Goal: Communication & Community: Share content

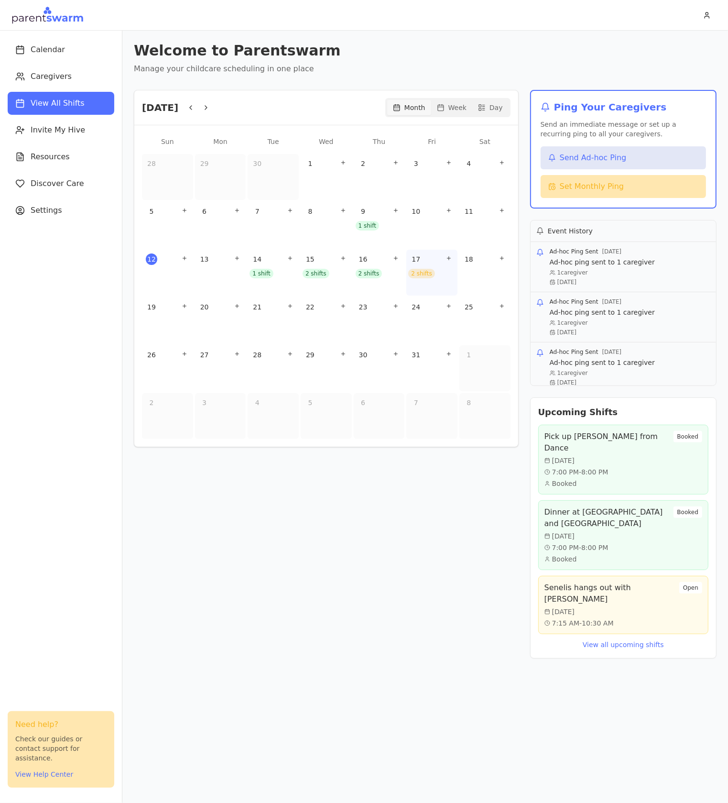
click at [416, 272] on div "2 shifts" at bounding box center [421, 274] width 27 height 10
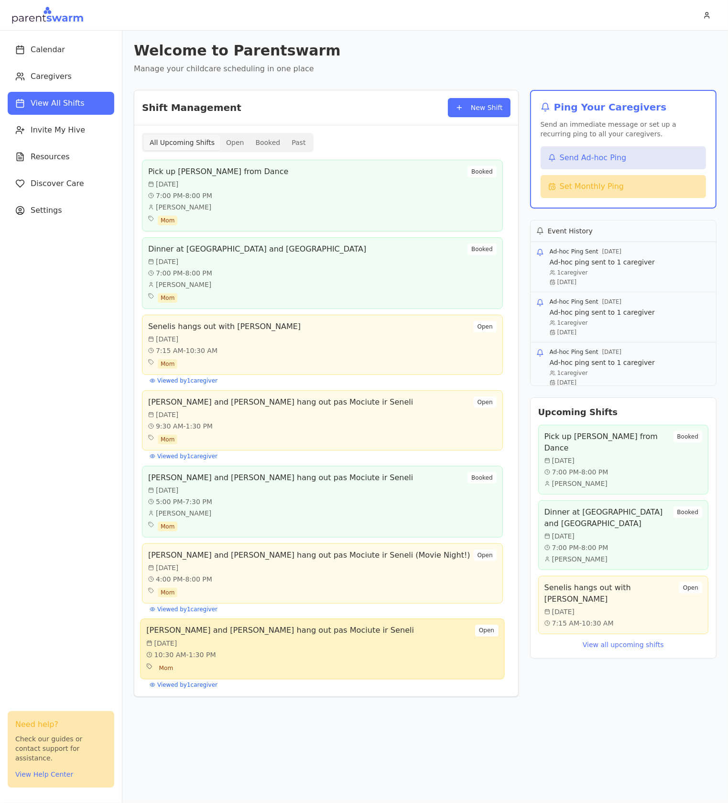
click at [325, 643] on div "Klara, Rita and Indy hang out pas Mociute ir Seneli Fri, Oct 17 10:30 AM - 1:30…" at bounding box center [322, 649] width 352 height 48
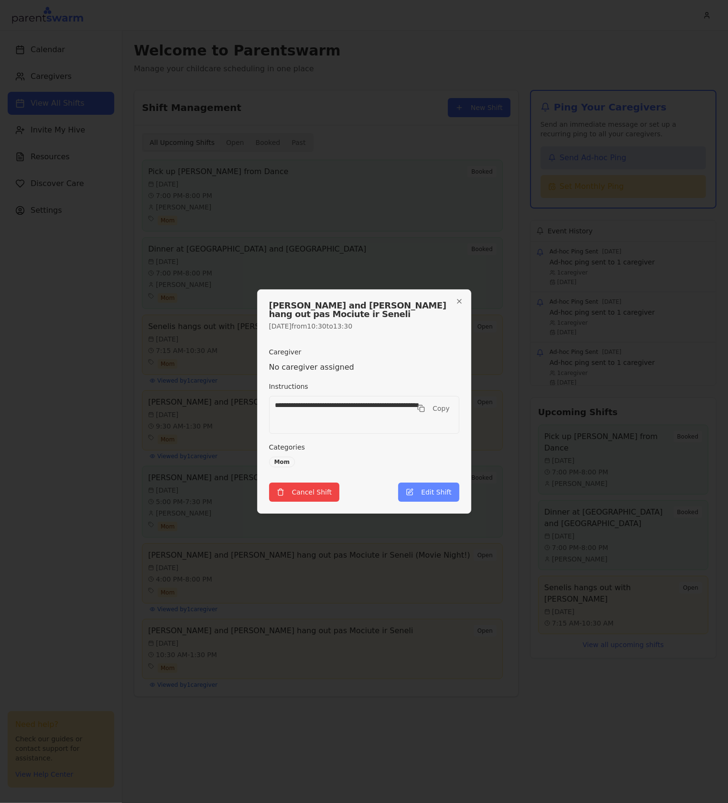
click at [429, 491] on button "Edit Shift" at bounding box center [428, 492] width 61 height 19
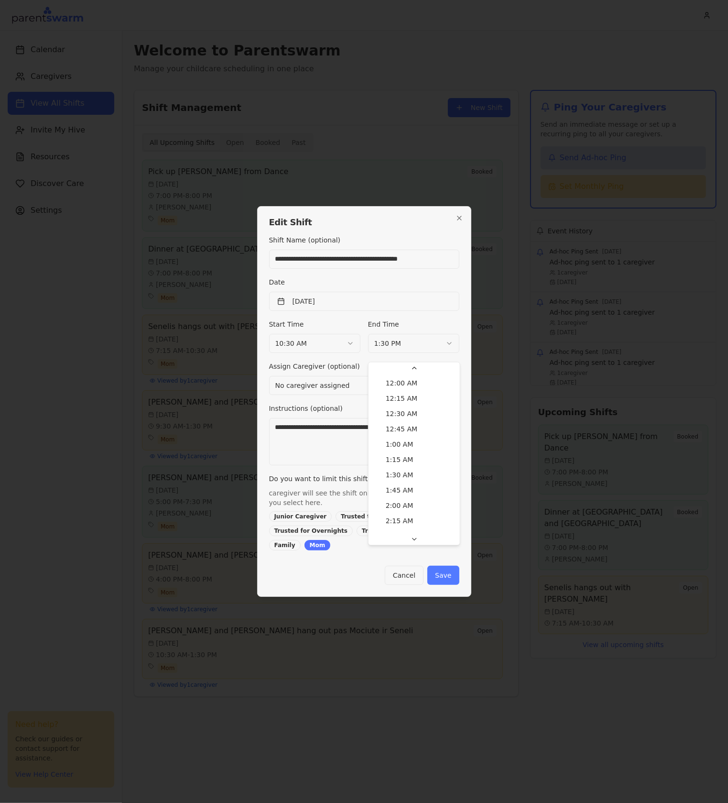
click at [395, 348] on body "Calendar Caregivers View All Shifts Invite My Hive Resources Discover Care Sett…" at bounding box center [364, 401] width 728 height 803
click at [450, 568] on button "Save" at bounding box center [444, 575] width 32 height 19
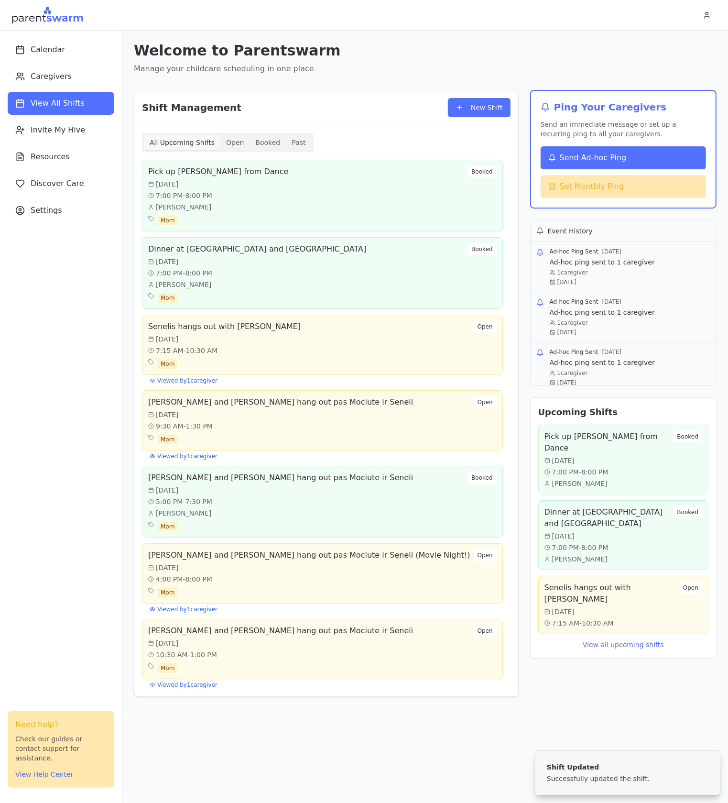
click at [621, 159] on span "Send Ad-hoc Ping" at bounding box center [593, 157] width 67 height 11
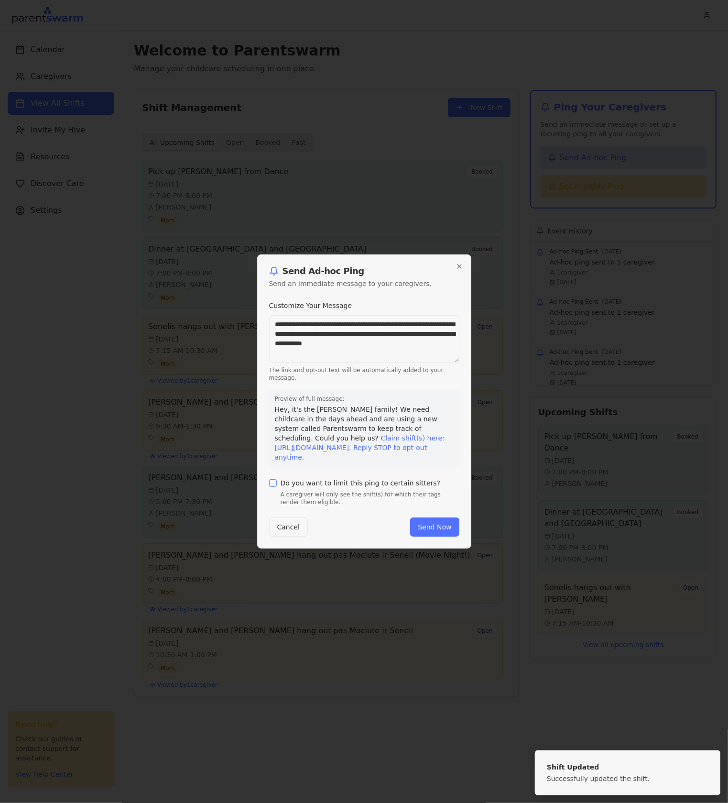
drag, startPoint x: 271, startPoint y: 321, endPoint x: 225, endPoint y: 272, distance: 67.0
click at [227, 275] on body "Calendar Caregivers View All Shifts Invite My Hive Resources Discover Care Sett…" at bounding box center [364, 401] width 728 height 803
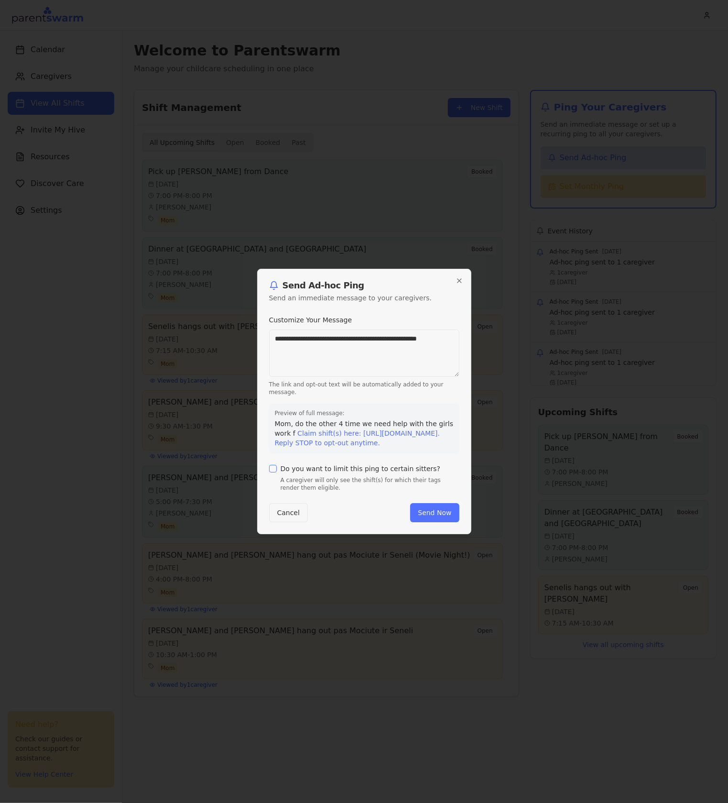
click at [349, 331] on textarea "**********" at bounding box center [364, 354] width 190 height 48
click at [436, 331] on textarea "**********" at bounding box center [364, 354] width 190 height 48
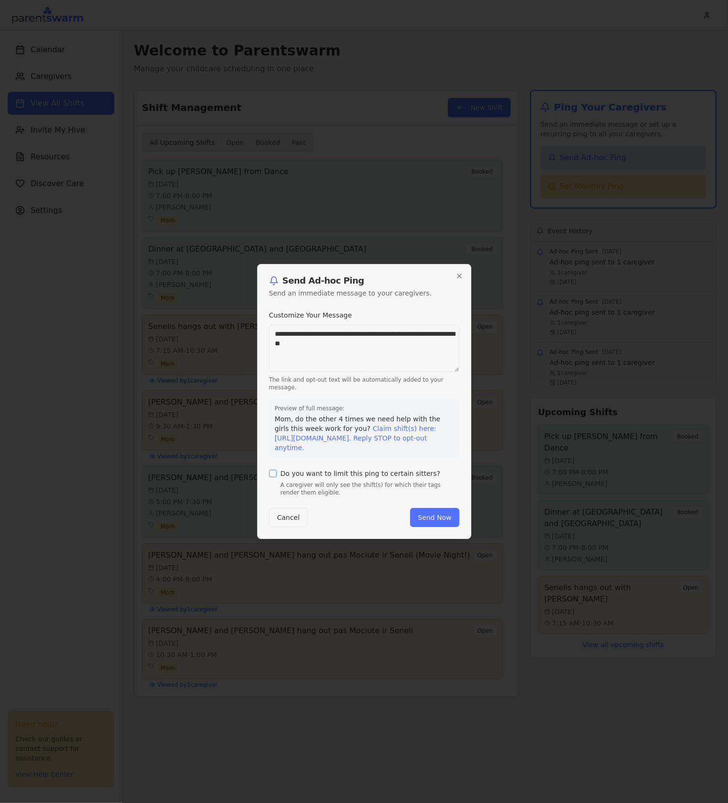
type textarea "**********"
click at [368, 468] on div "Do you want to limit this ping to certain sitters? A caregiver will only see th…" at bounding box center [364, 481] width 190 height 31
click at [347, 474] on label "Do you want to limit this ping to certain sitters?" at bounding box center [361, 473] width 160 height 7
click at [277, 474] on button "Do you want to limit this ping to certain sitters?" at bounding box center [273, 474] width 8 height 8
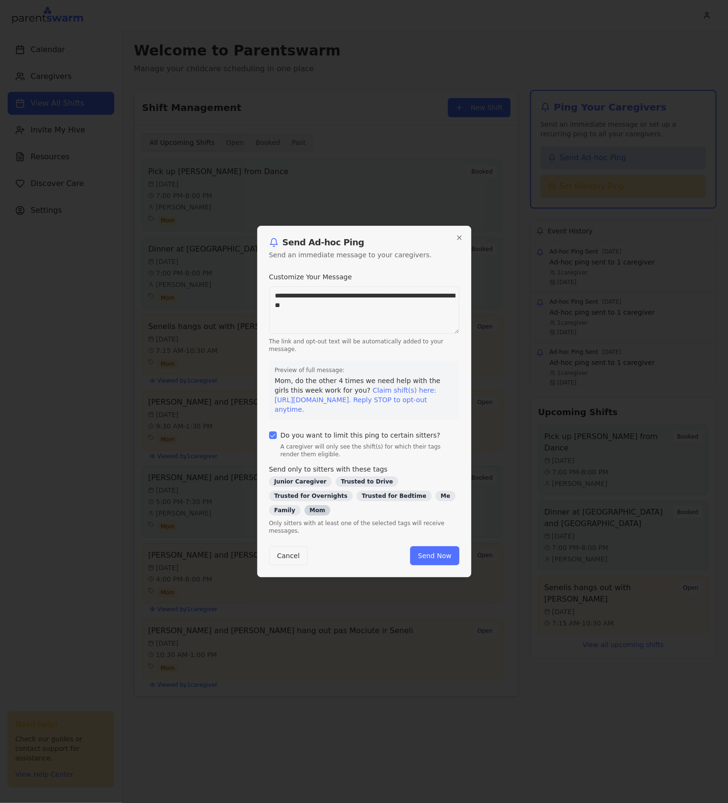
click at [331, 506] on div "Mom" at bounding box center [318, 510] width 26 height 11
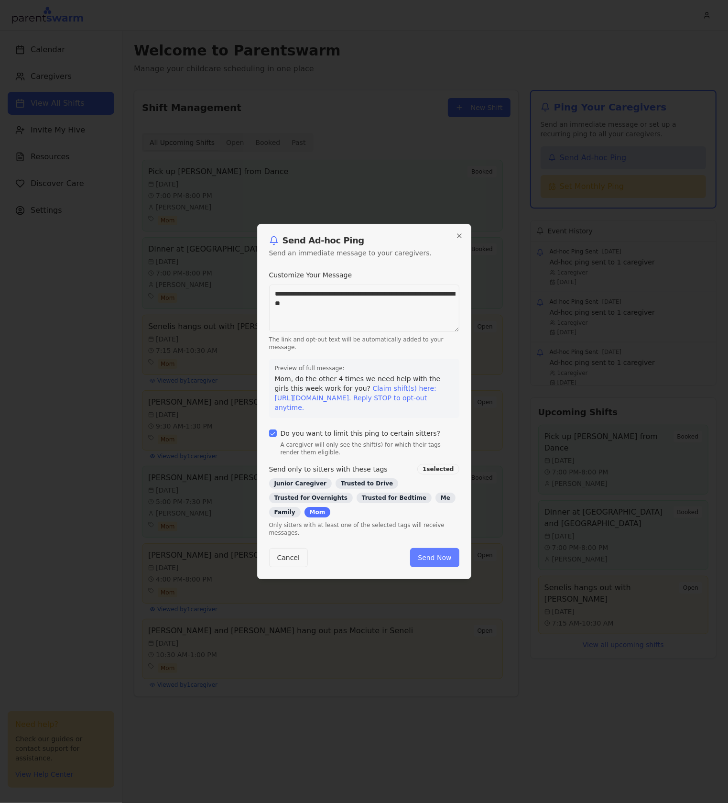
click at [450, 548] on button "Send Now" at bounding box center [434, 557] width 49 height 19
